Goal: Task Accomplishment & Management: Manage account settings

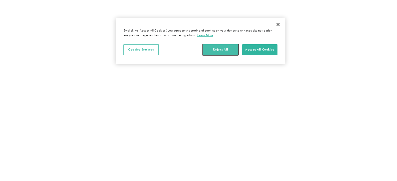
click at [224, 53] on button "Reject All" at bounding box center [220, 49] width 35 height 11
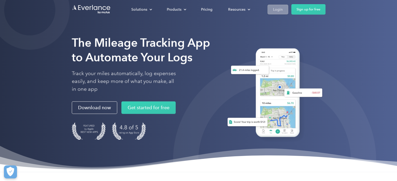
click at [280, 10] on div "Login" at bounding box center [278, 9] width 10 height 7
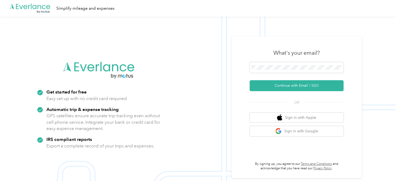
click at [295, 61] on div "What's your email?" at bounding box center [297, 53] width 94 height 18
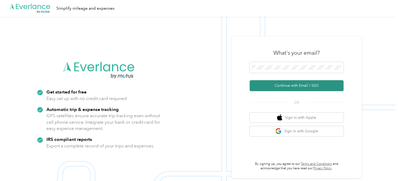
click at [293, 86] on button "Continue with Email / SSO" at bounding box center [297, 85] width 94 height 11
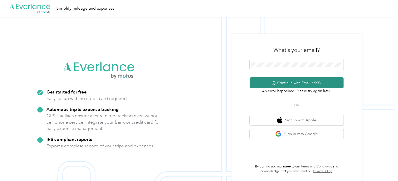
click at [299, 85] on button "Continue with Email / SSO" at bounding box center [297, 83] width 94 height 11
